Goal: Task Accomplishment & Management: Complete application form

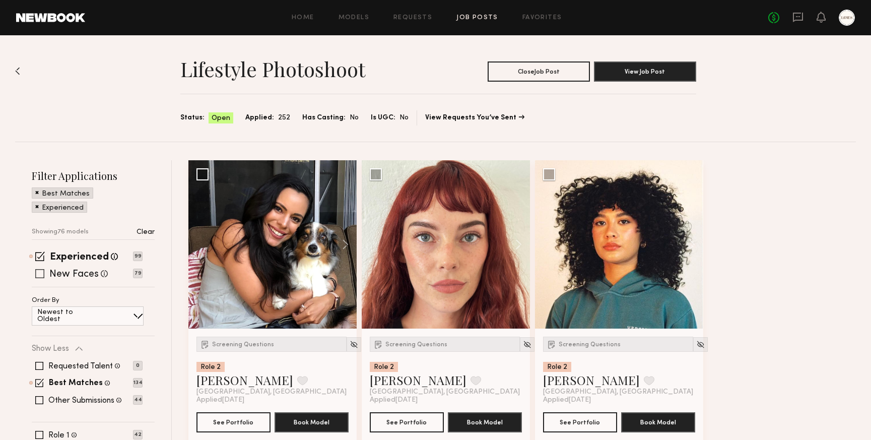
click at [41, 274] on span at bounding box center [39, 273] width 9 height 9
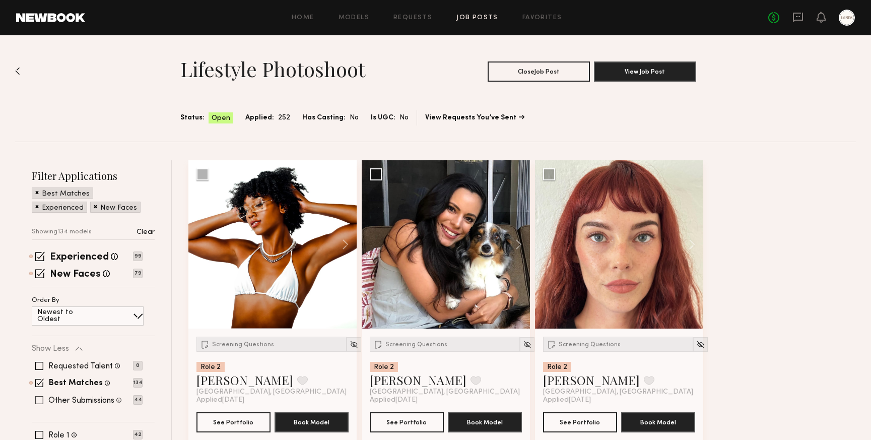
click at [39, 402] on span at bounding box center [39, 400] width 8 height 8
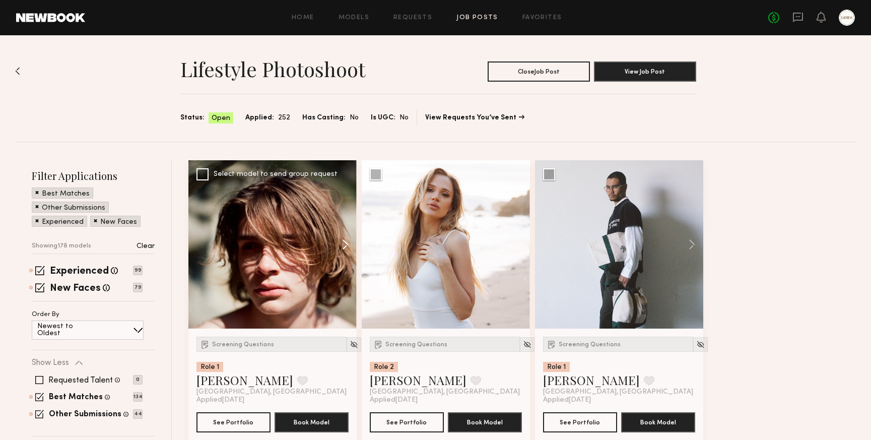
click at [348, 245] on button at bounding box center [340, 244] width 32 height 168
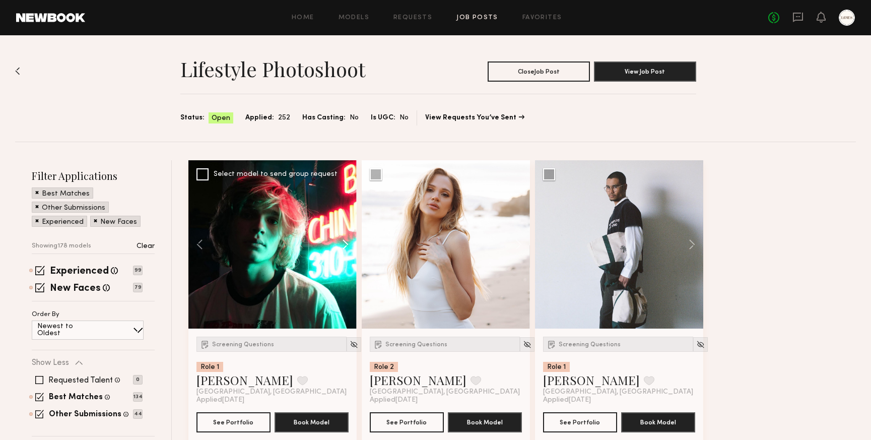
click at [348, 245] on button at bounding box center [340, 244] width 32 height 168
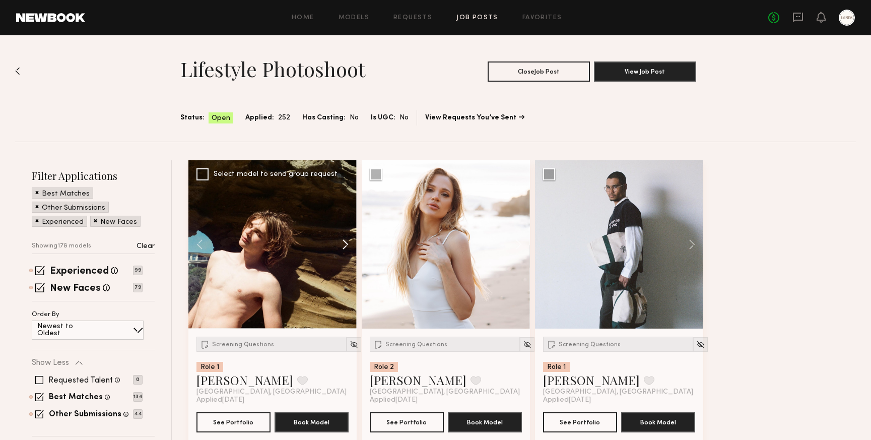
click at [348, 245] on button at bounding box center [340, 244] width 32 height 168
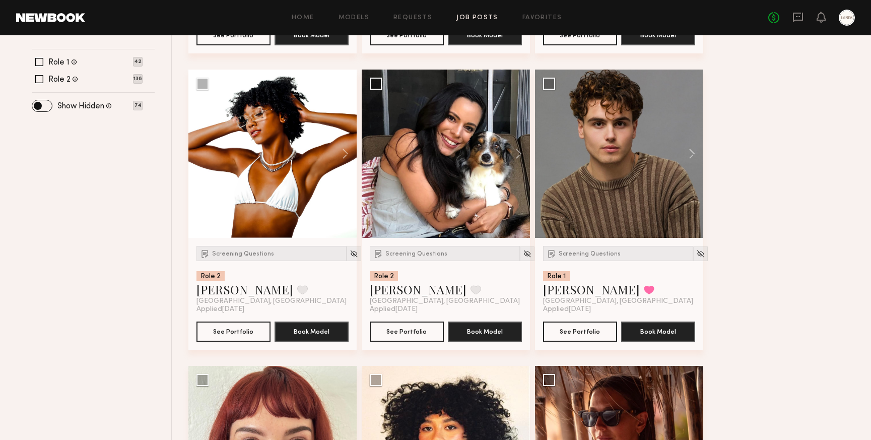
scroll to position [367, 0]
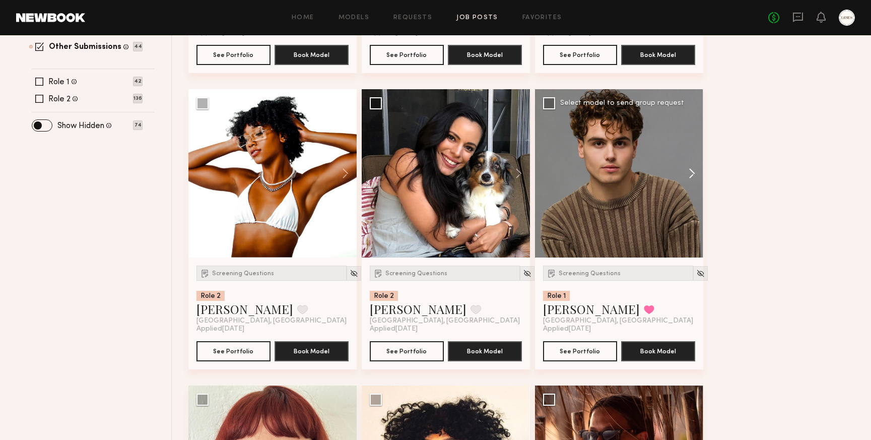
click at [693, 172] on button at bounding box center [687, 173] width 32 height 168
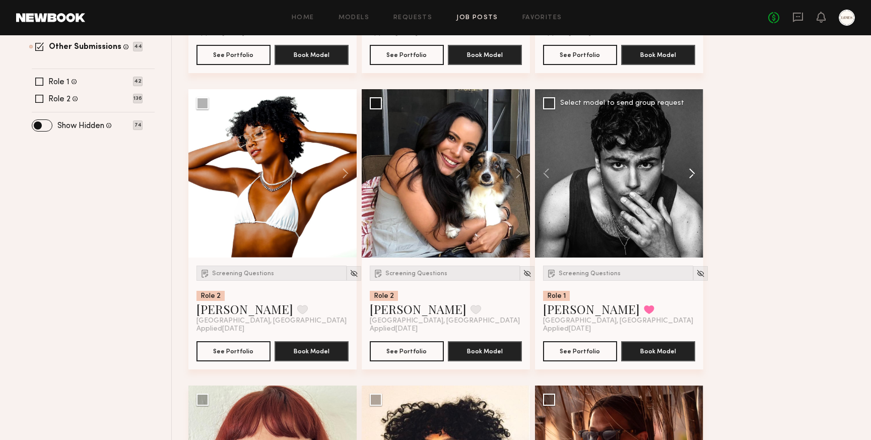
click at [693, 172] on button at bounding box center [687, 173] width 32 height 168
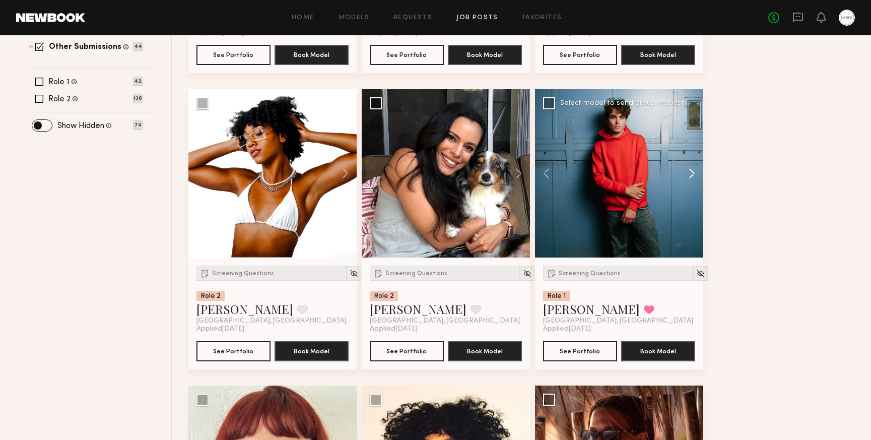
click at [693, 172] on button at bounding box center [687, 173] width 32 height 168
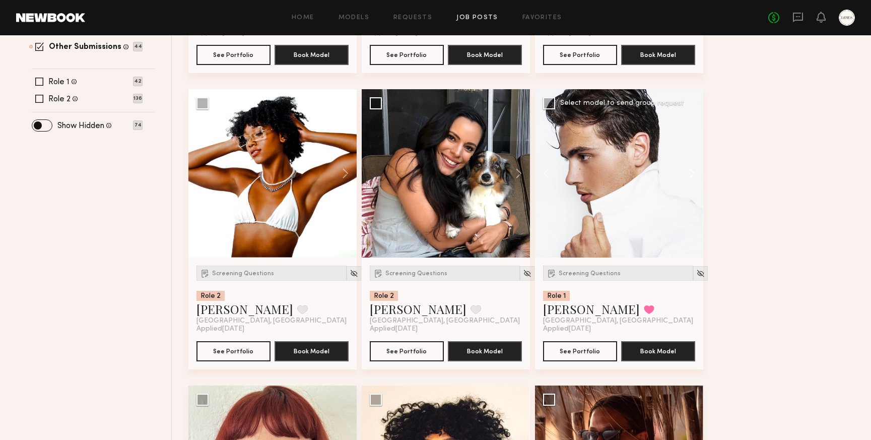
click at [693, 172] on button at bounding box center [687, 173] width 32 height 168
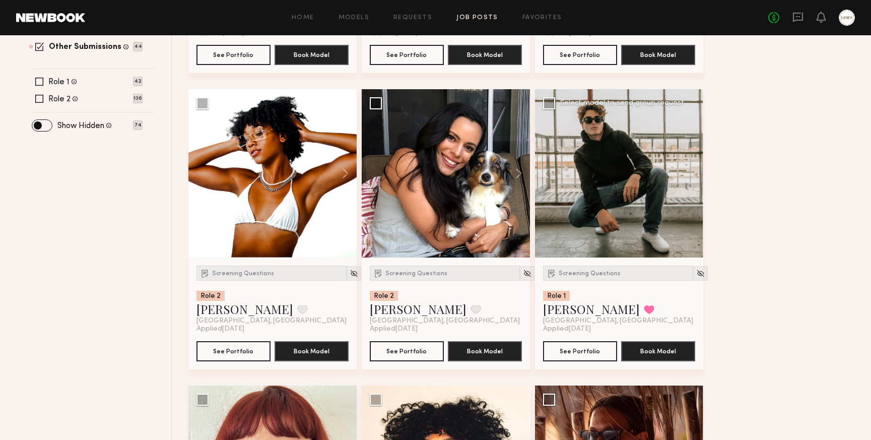
click at [693, 172] on div at bounding box center [619, 173] width 168 height 168
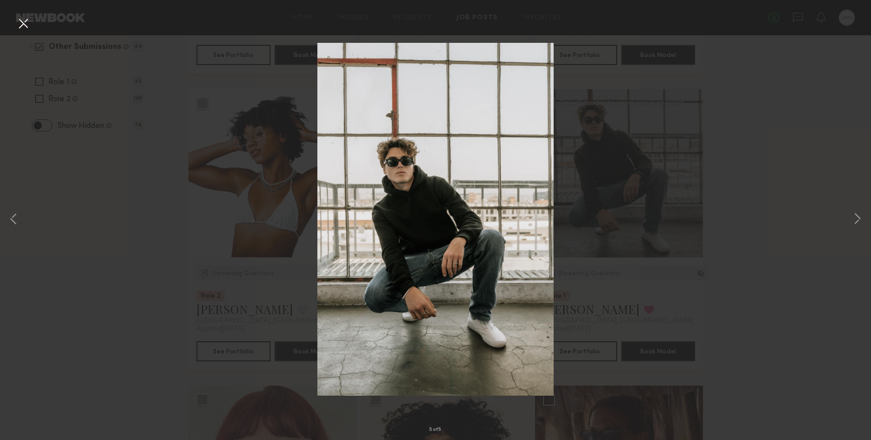
click at [21, 22] on button at bounding box center [23, 24] width 16 height 18
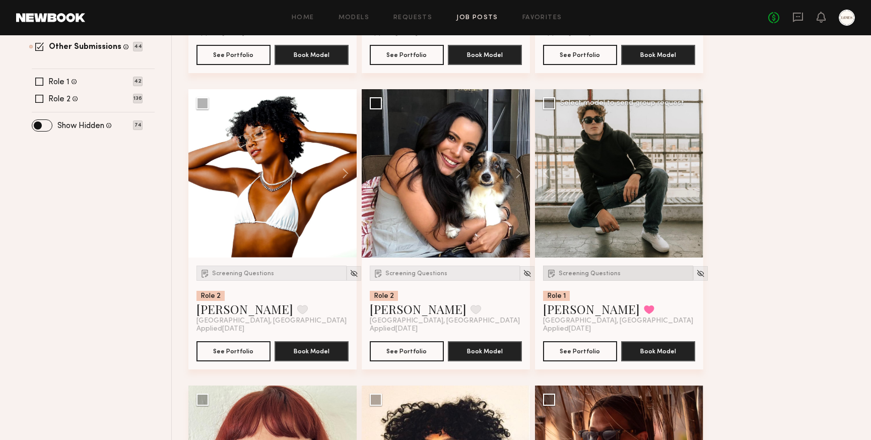
click at [590, 280] on div "Screening Questions" at bounding box center [618, 272] width 150 height 15
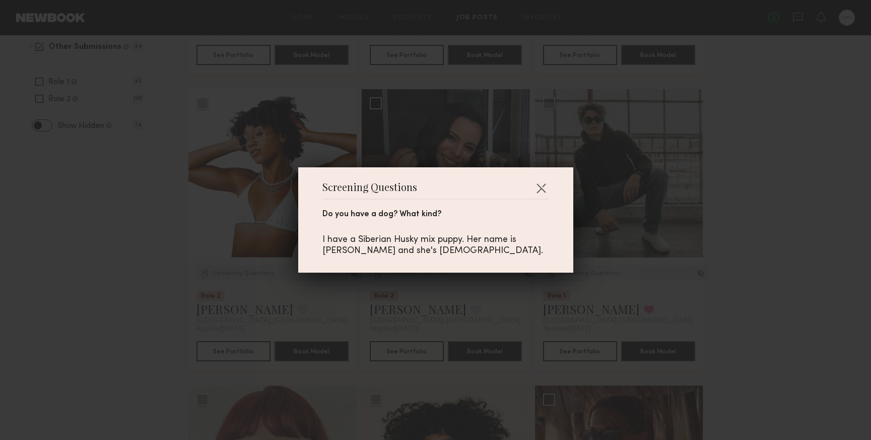
click at [737, 204] on div "Screening Questions Do you have a dog? What kind? I have a Siberian Husky mix p…" at bounding box center [435, 220] width 871 height 440
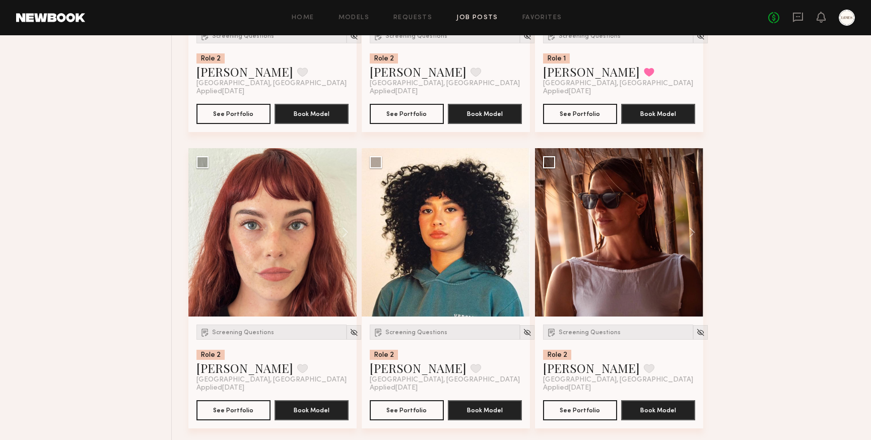
scroll to position [611, 0]
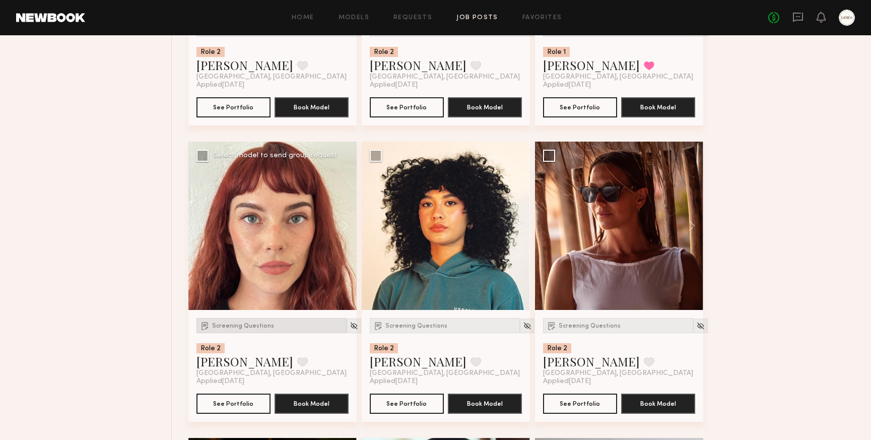
click at [230, 321] on div "Screening Questions" at bounding box center [271, 325] width 150 height 15
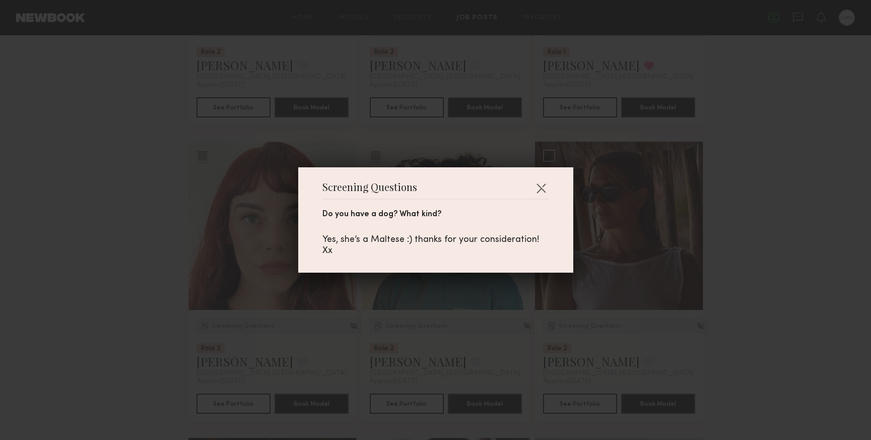
click at [177, 268] on div "Screening Questions Do you have a dog? What kind? Yes, she’s a Maltese :) thank…" at bounding box center [435, 220] width 871 height 440
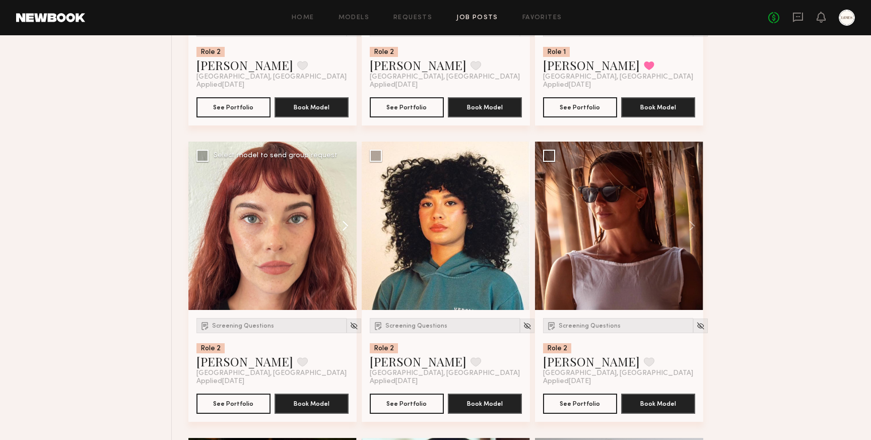
click at [344, 228] on button at bounding box center [340, 226] width 32 height 168
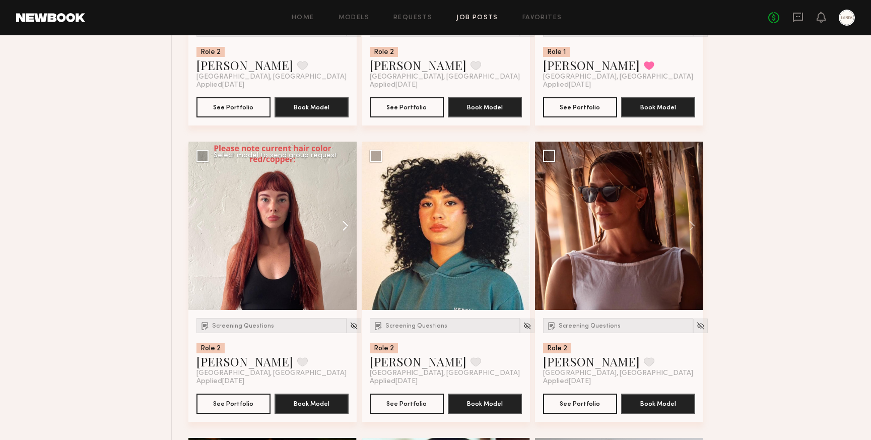
click at [344, 228] on button at bounding box center [340, 226] width 32 height 168
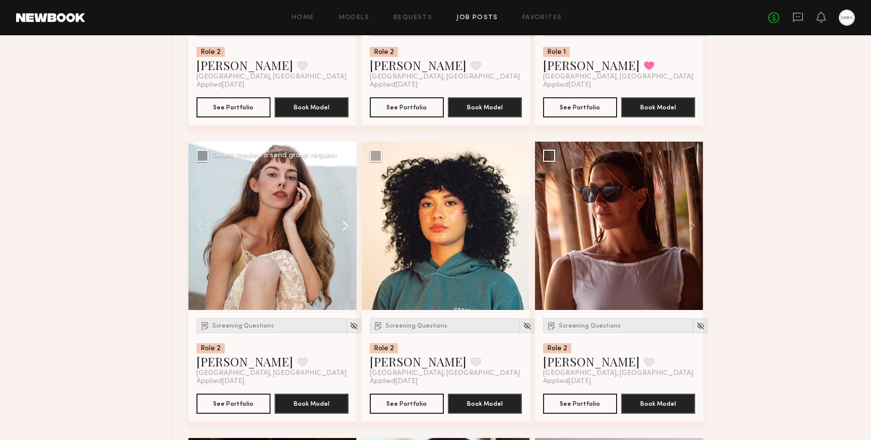
click at [344, 228] on button at bounding box center [340, 226] width 32 height 168
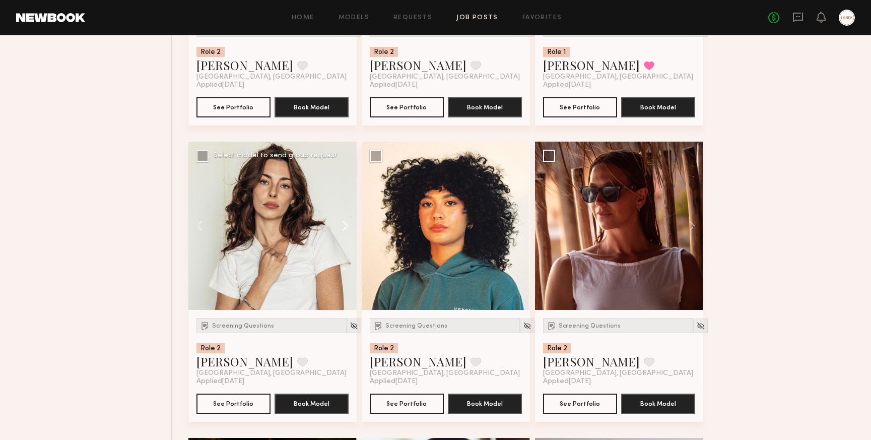
click at [344, 228] on button at bounding box center [340, 226] width 32 height 168
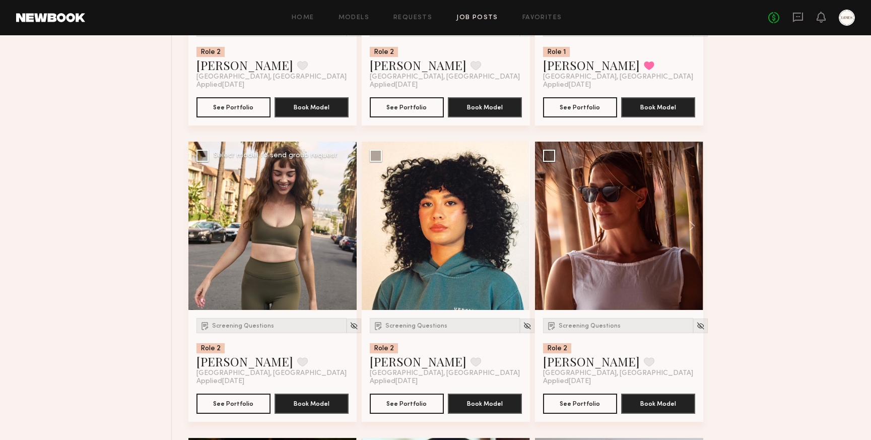
click at [344, 228] on div at bounding box center [272, 226] width 168 height 168
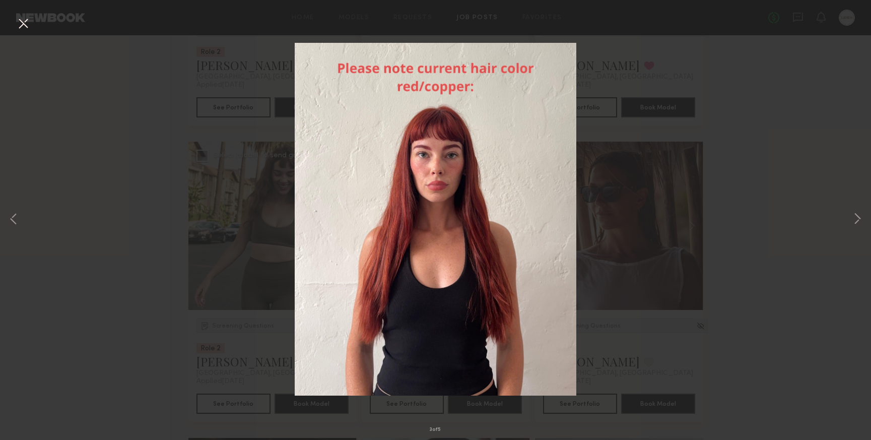
click at [19, 26] on button at bounding box center [23, 24] width 16 height 18
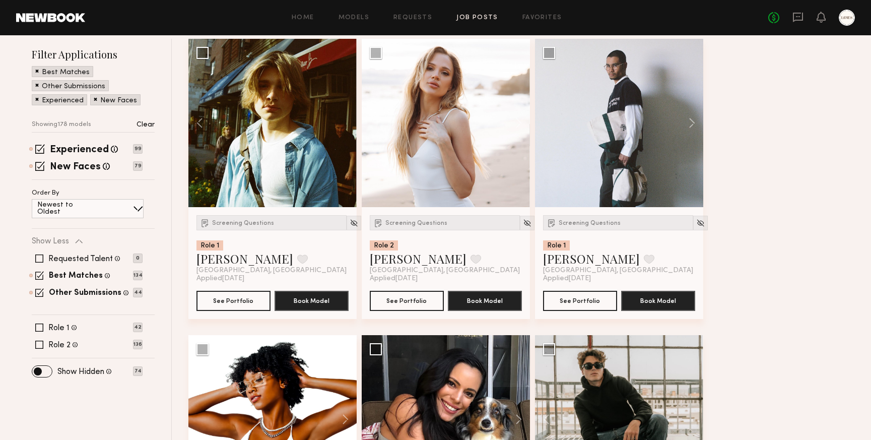
scroll to position [0, 0]
